Goal: Task Accomplishment & Management: Manage account settings

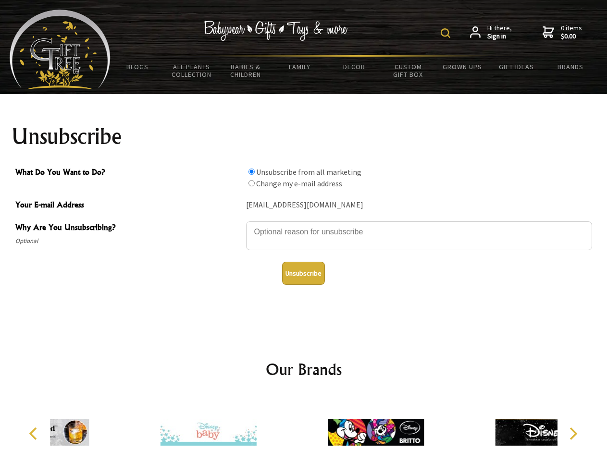
click at [447, 33] on img at bounding box center [446, 33] width 10 height 10
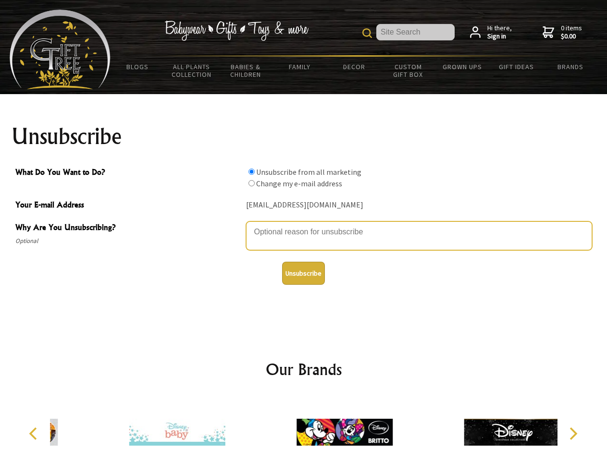
click at [304, 225] on textarea "Why Are You Unsubscribing?" at bounding box center [419, 236] width 346 height 29
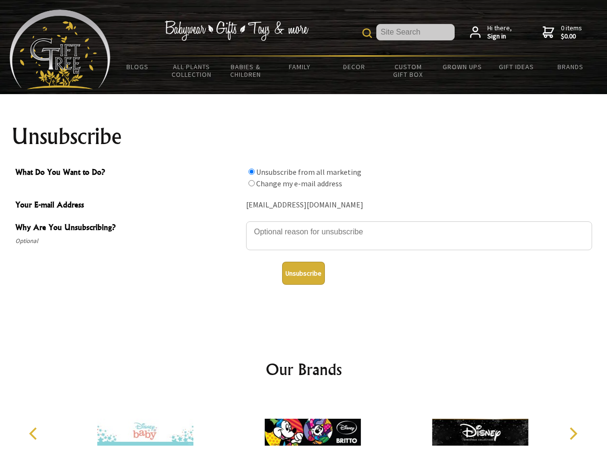
click at [251, 172] on input "What Do You Want to Do?" at bounding box center [252, 172] width 6 height 6
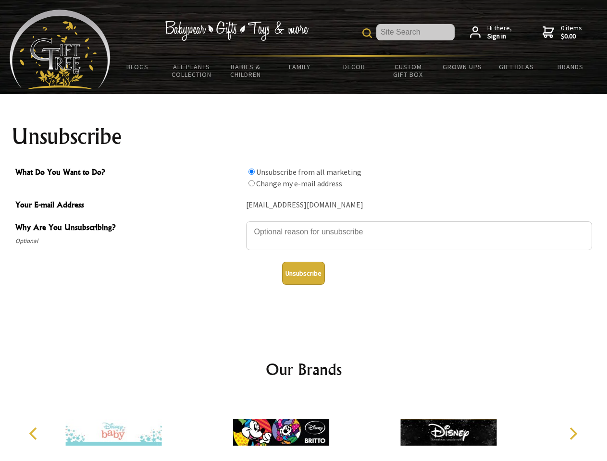
click at [251, 183] on input "What Do You Want to Do?" at bounding box center [252, 183] width 6 height 6
radio input "true"
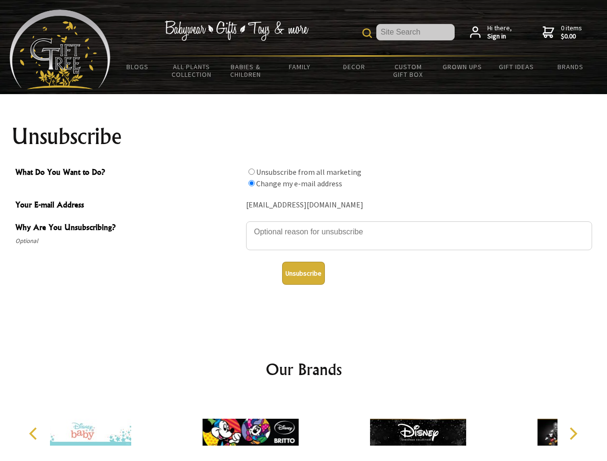
click at [303, 274] on button "Unsubscribe" at bounding box center [303, 273] width 43 height 23
click at [35, 434] on icon "Previous" at bounding box center [34, 434] width 12 height 12
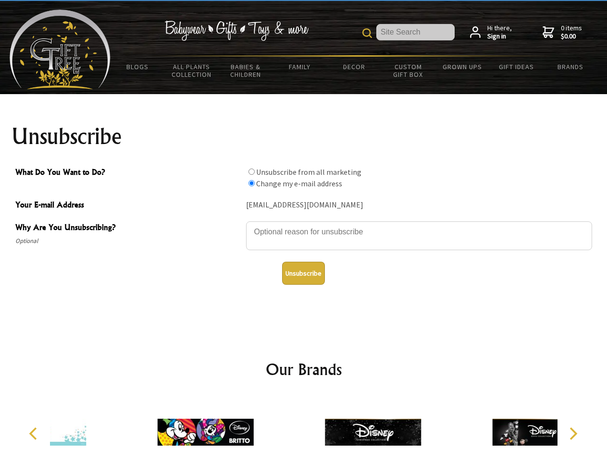
click at [573, 434] on icon "Next" at bounding box center [572, 434] width 12 height 12
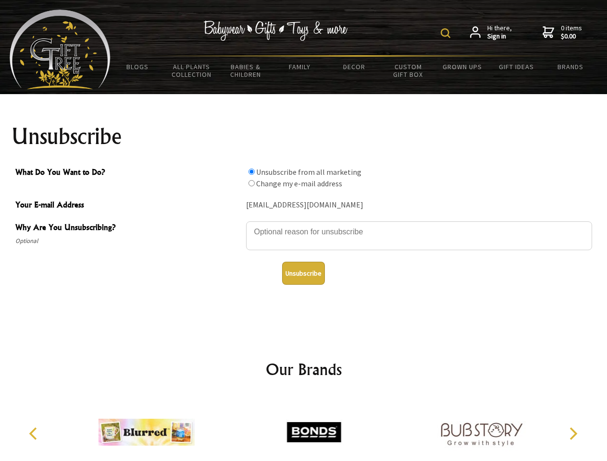
click at [447, 33] on img at bounding box center [446, 33] width 10 height 10
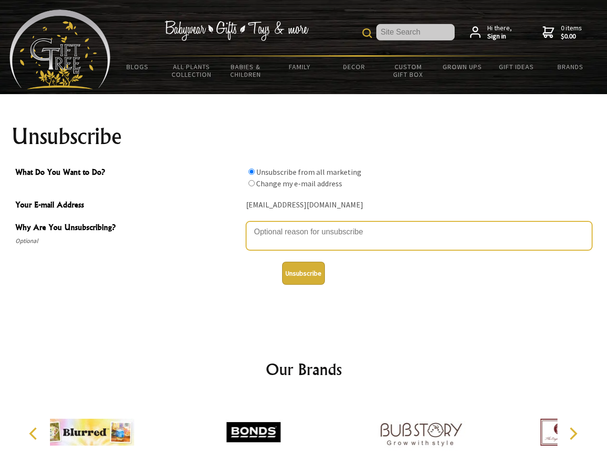
click at [304, 225] on textarea "Why Are You Unsubscribing?" at bounding box center [419, 236] width 346 height 29
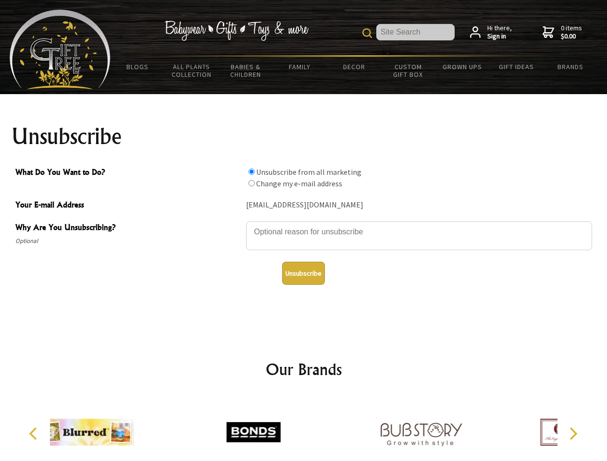
click at [251, 172] on input "What Do You Want to Do?" at bounding box center [252, 172] width 6 height 6
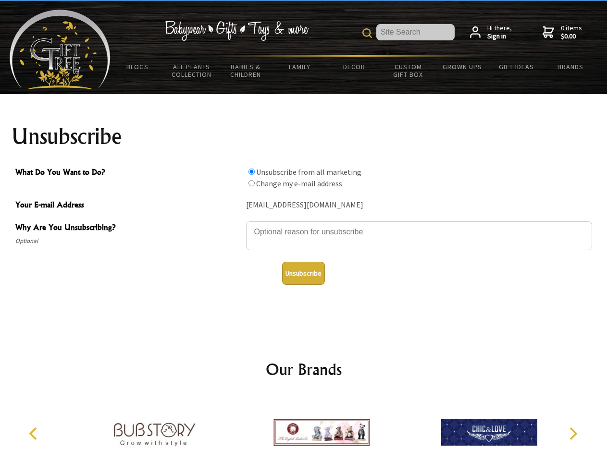
click at [251, 183] on input "What Do You Want to Do?" at bounding box center [252, 183] width 6 height 6
radio input "true"
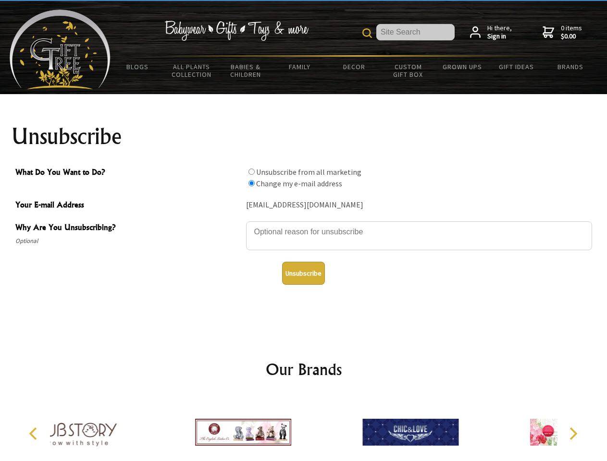
click at [303, 274] on button "Unsubscribe" at bounding box center [303, 273] width 43 height 23
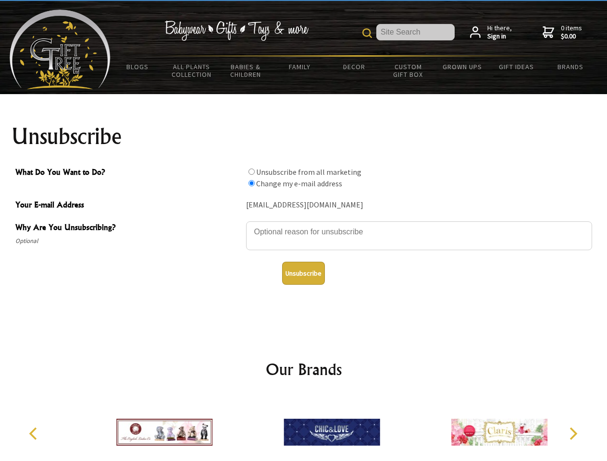
click at [304, 429] on img at bounding box center [332, 433] width 96 height 72
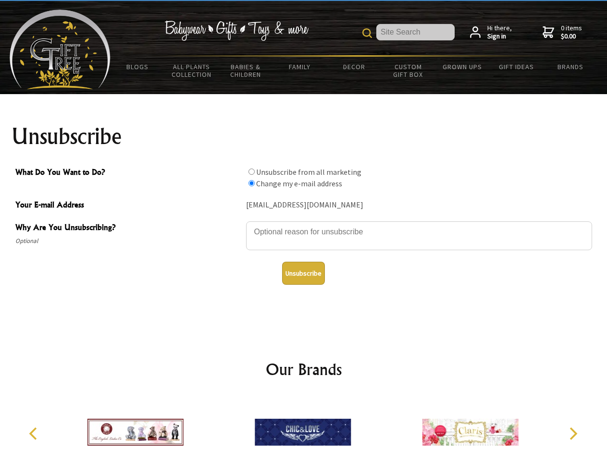
click at [35, 434] on icon "Previous" at bounding box center [34, 434] width 12 height 12
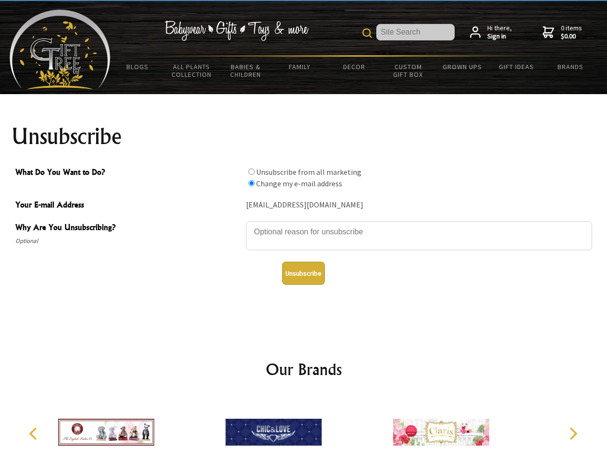
click at [573, 434] on icon "Next" at bounding box center [572, 434] width 12 height 12
